Goal: Check status

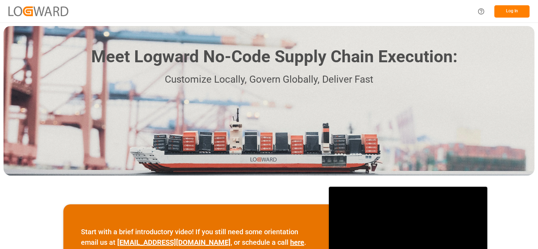
click at [510, 11] on button "Log In" at bounding box center [512, 11] width 35 height 12
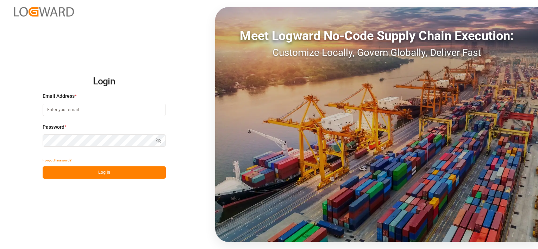
type input "[PERSON_NAME][EMAIL_ADDRESS][DOMAIN_NAME]"
click at [107, 173] on button "Log In" at bounding box center [104, 173] width 123 height 12
type input "[PERSON_NAME][EMAIL_ADDRESS][DOMAIN_NAME]"
click at [117, 171] on button "Log In" at bounding box center [104, 173] width 123 height 12
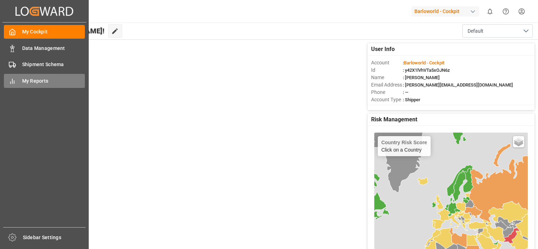
click at [39, 82] on span "My Reports" at bounding box center [53, 81] width 63 height 7
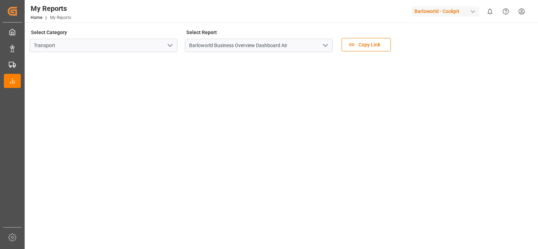
click at [327, 44] on icon "open menu" at bounding box center [325, 45] width 8 height 8
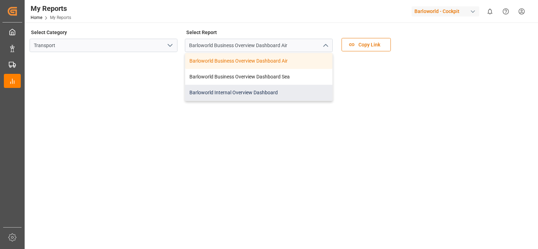
click at [235, 90] on div "Barloworld Internal Overview Dashboard" at bounding box center [258, 93] width 147 height 16
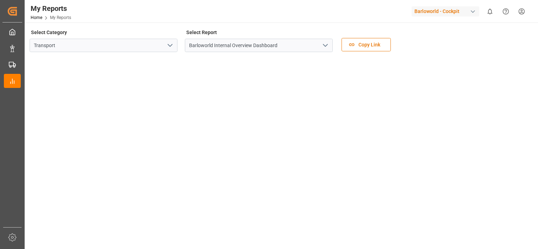
click at [323, 42] on icon "open menu" at bounding box center [325, 45] width 8 height 8
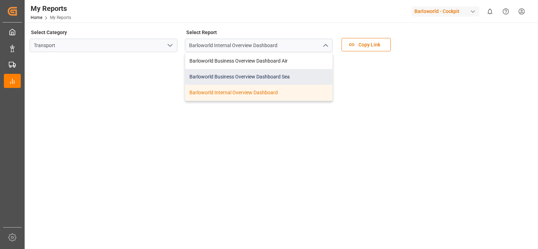
click at [237, 75] on div "Barloworld Business Overview Dashboard Sea" at bounding box center [258, 77] width 147 height 16
